Goal: Task Accomplishment & Management: Manage account settings

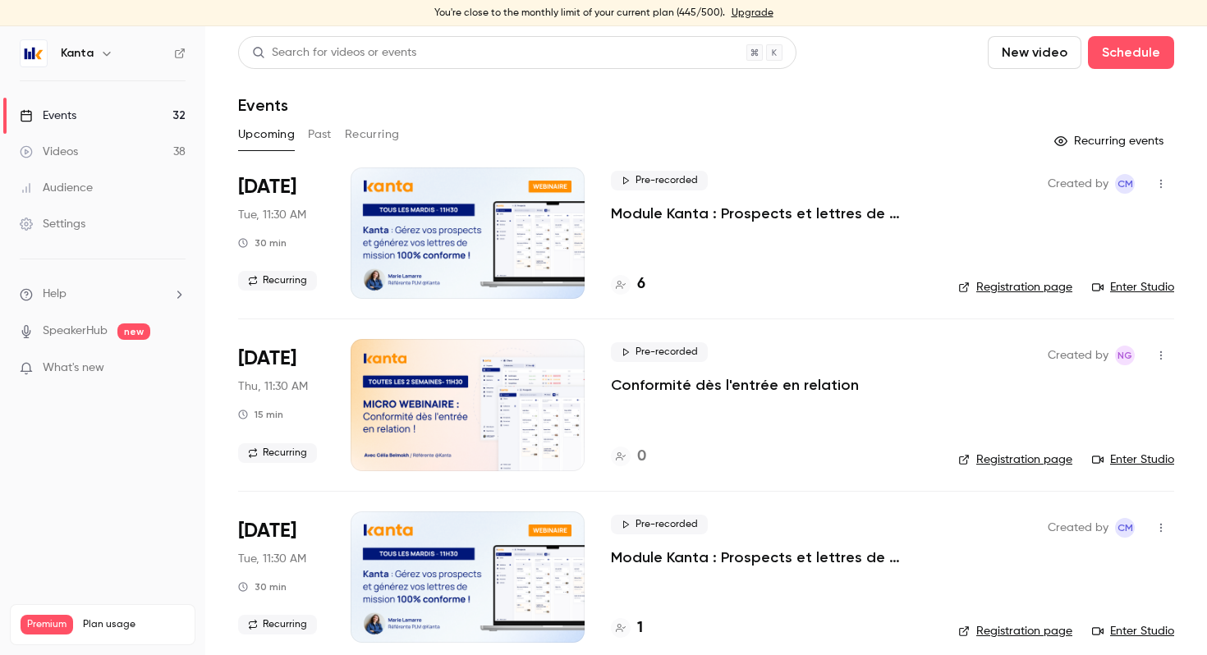
click at [684, 384] on p "Conformité dès l'entrée en relation" at bounding box center [735, 385] width 248 height 20
click at [1153, 363] on button "button" at bounding box center [1161, 355] width 26 height 26
click at [755, 337] on div at bounding box center [603, 327] width 1207 height 655
click at [412, 406] on div at bounding box center [468, 404] width 234 height 131
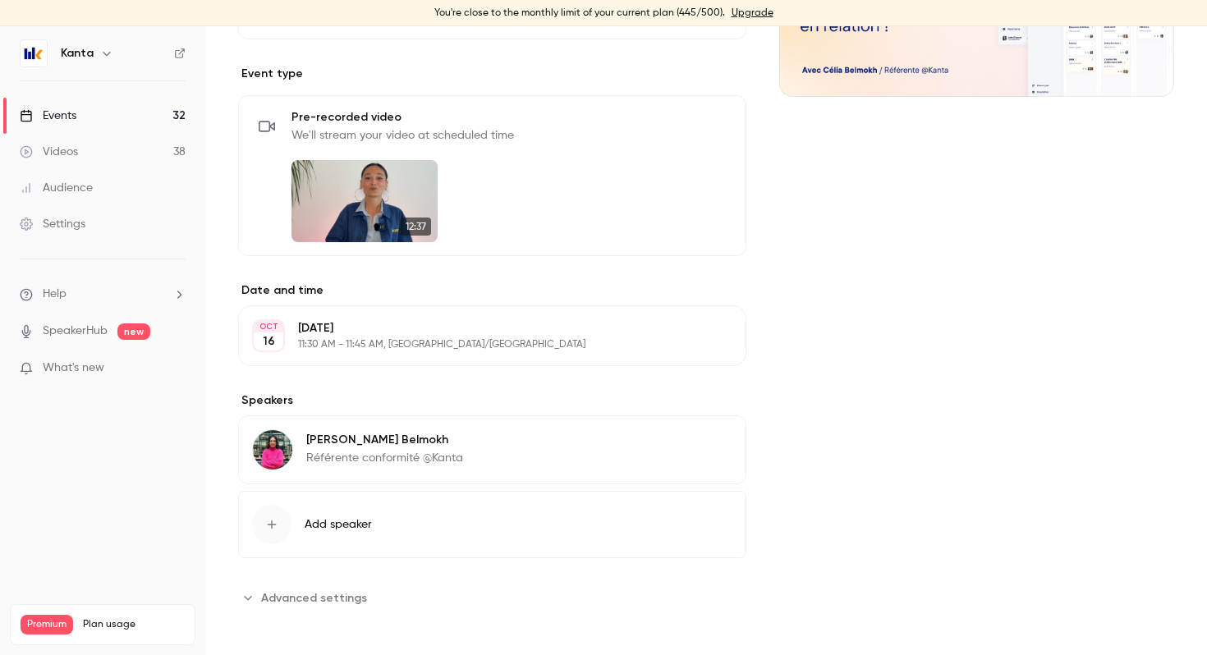
scroll to position [325, 0]
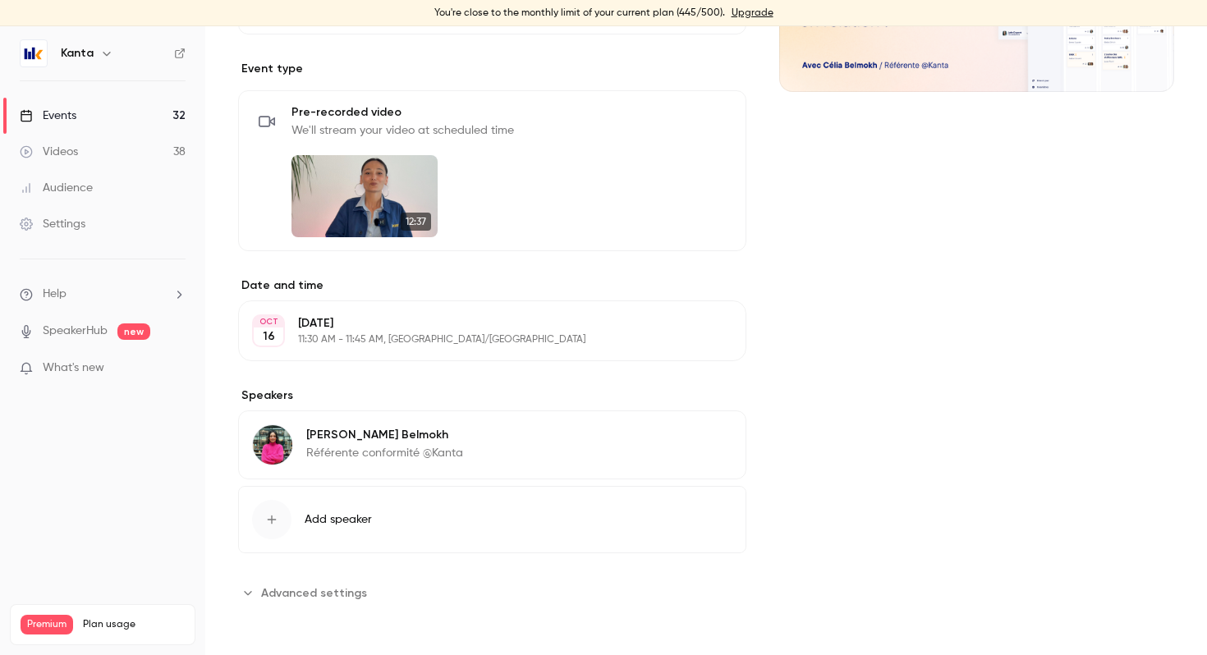
click at [709, 332] on button "Edit" at bounding box center [702, 331] width 60 height 26
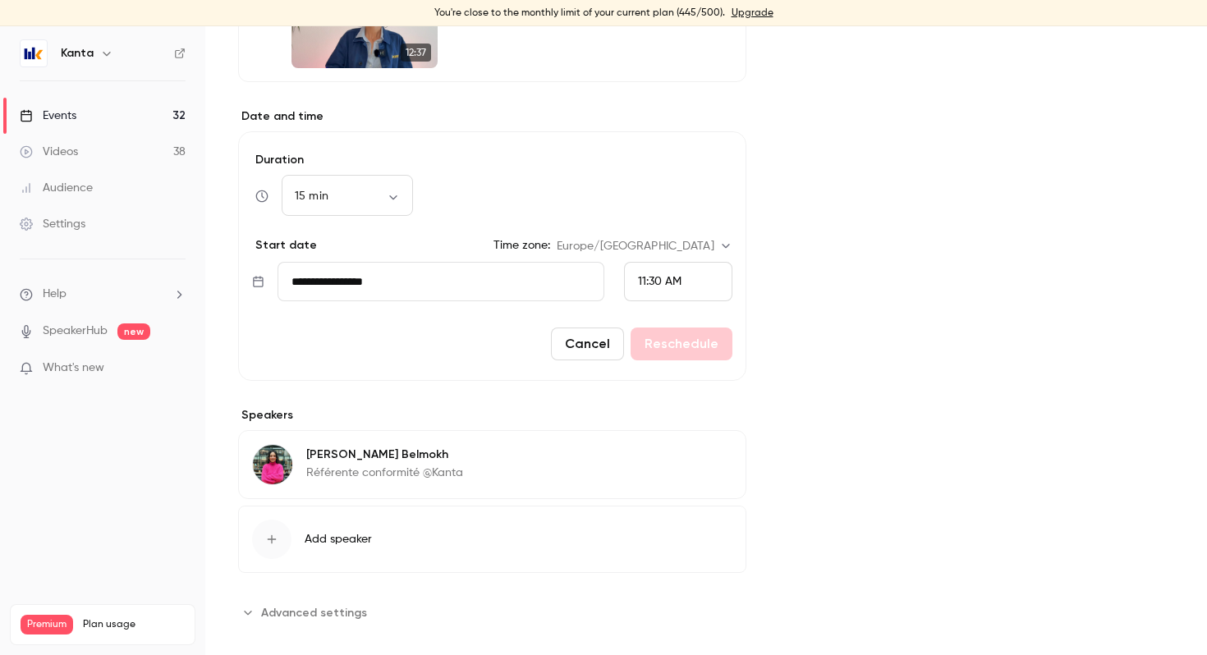
scroll to position [0, 0]
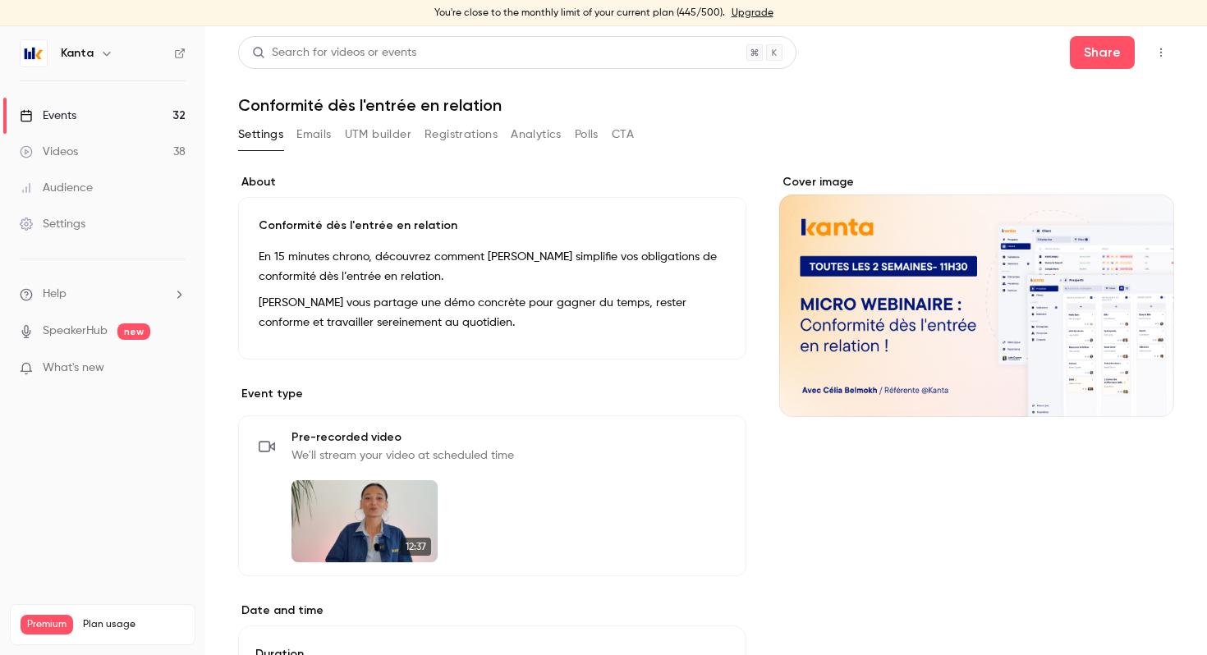
click at [313, 130] on button "Emails" at bounding box center [313, 134] width 34 height 26
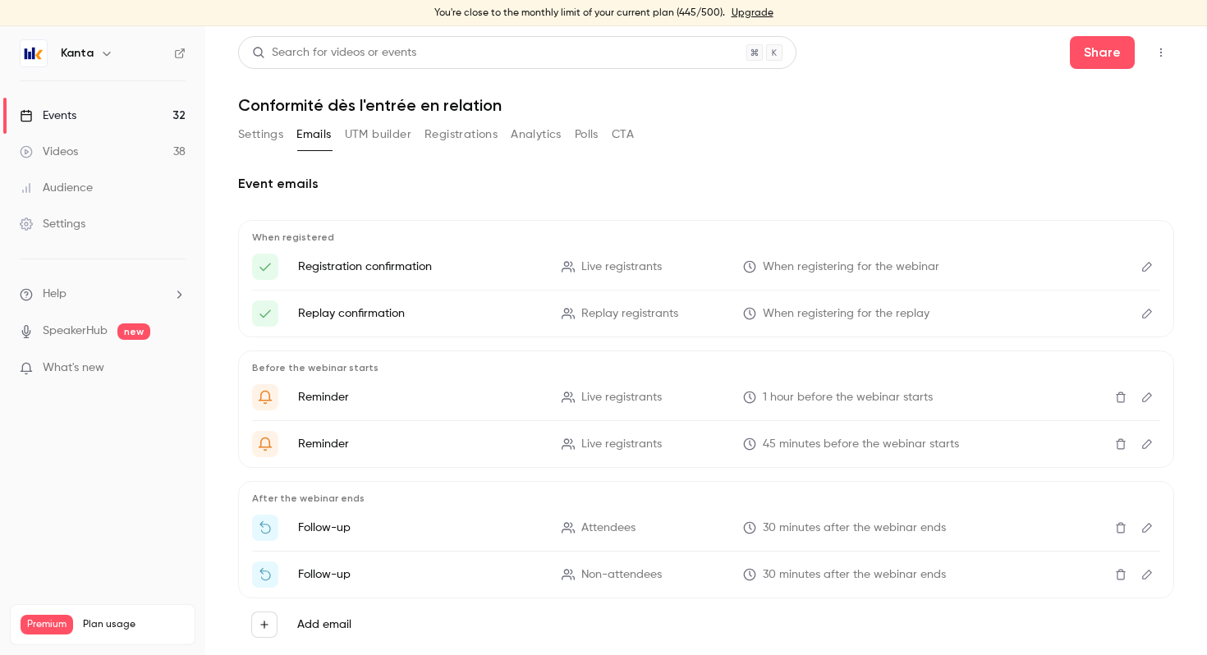
click at [271, 125] on button "Settings" at bounding box center [260, 134] width 45 height 26
